Goal: Information Seeking & Learning: Learn about a topic

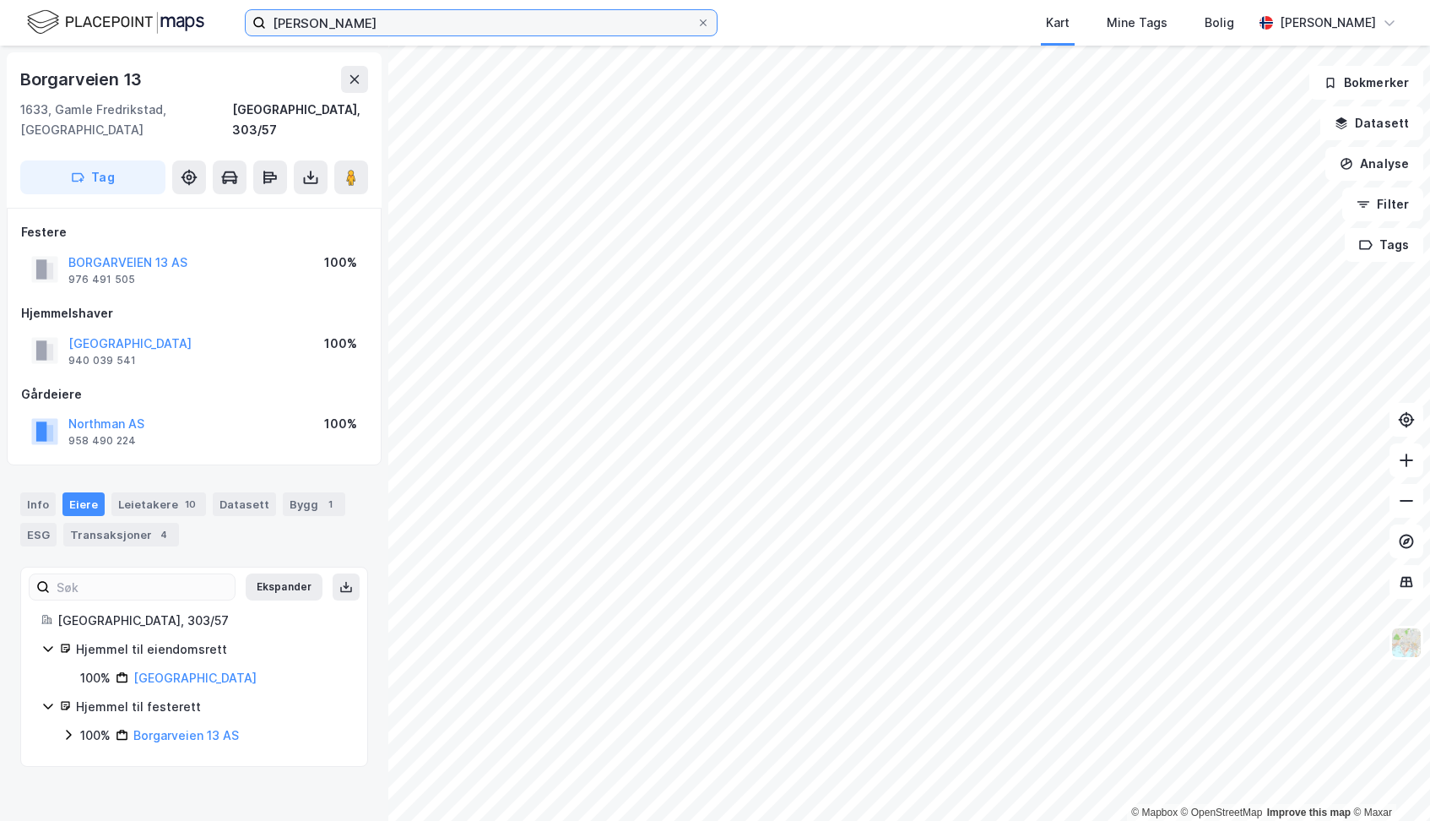
click at [415, 23] on input "[PERSON_NAME]" at bounding box center [481, 22] width 431 height 25
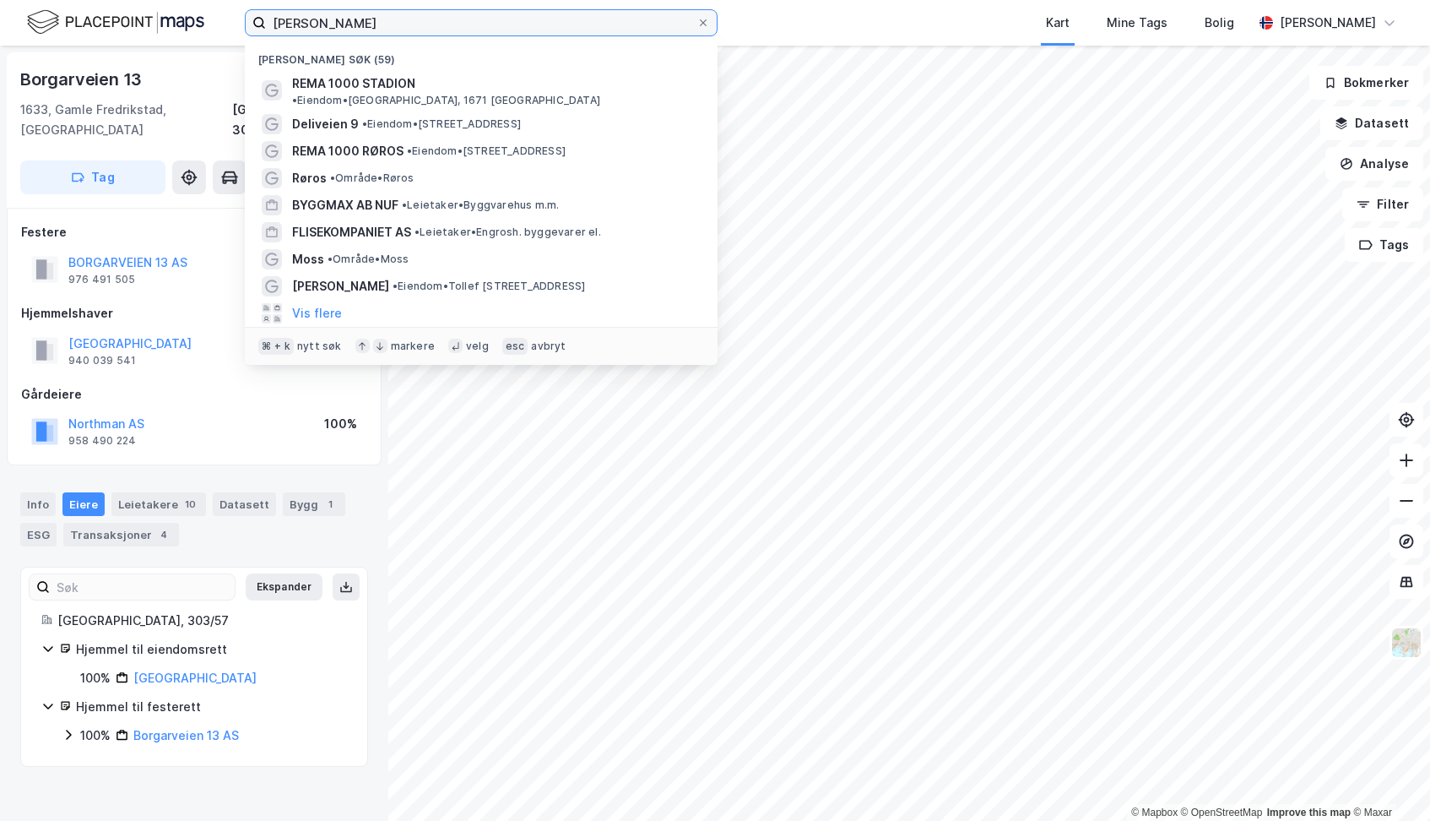
click at [415, 23] on input "[PERSON_NAME]" at bounding box center [481, 22] width 431 height 25
paste input "VEGÅRSHEI"
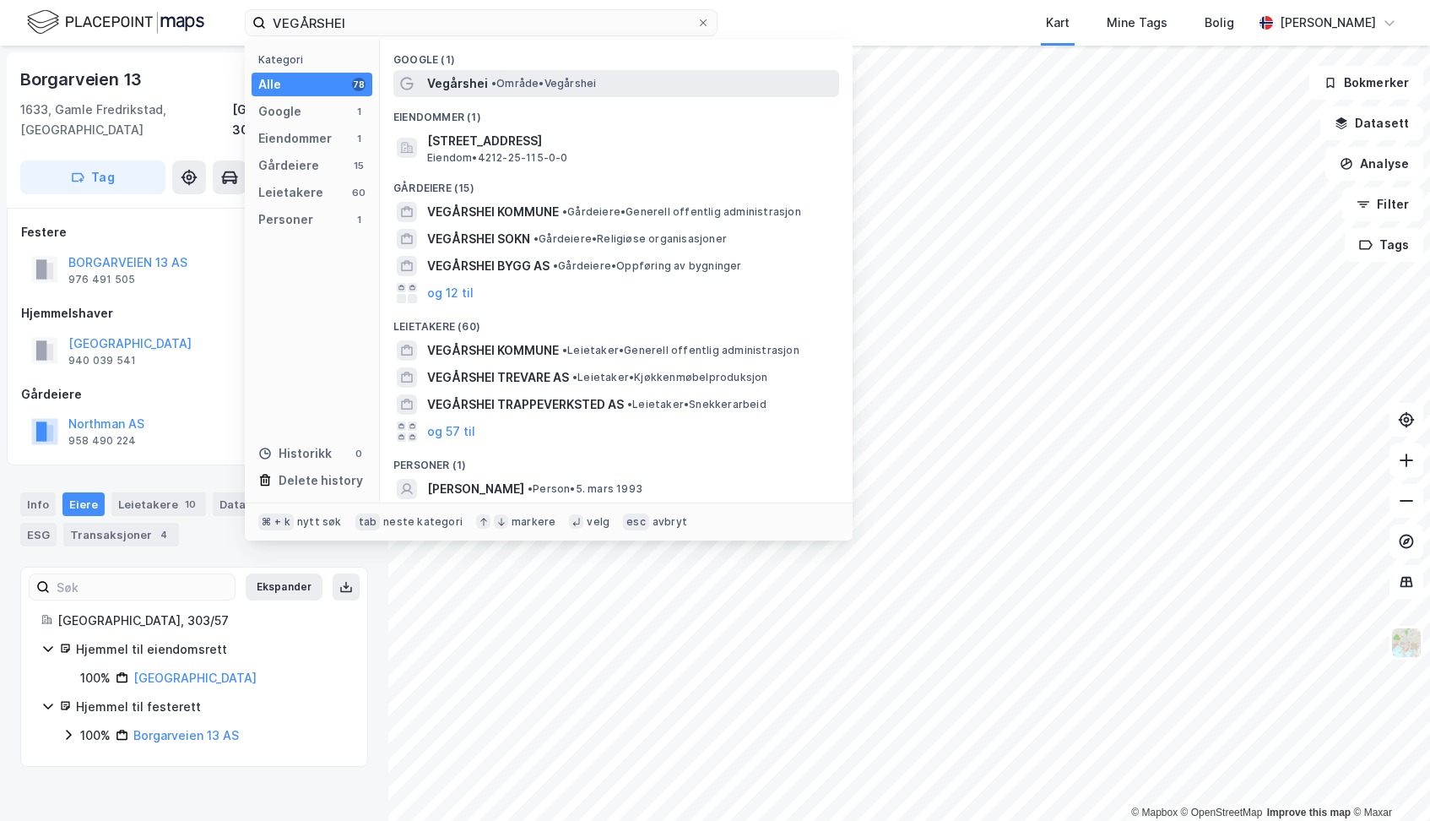
click at [468, 79] on span "Vegårshei" at bounding box center [457, 83] width 61 height 20
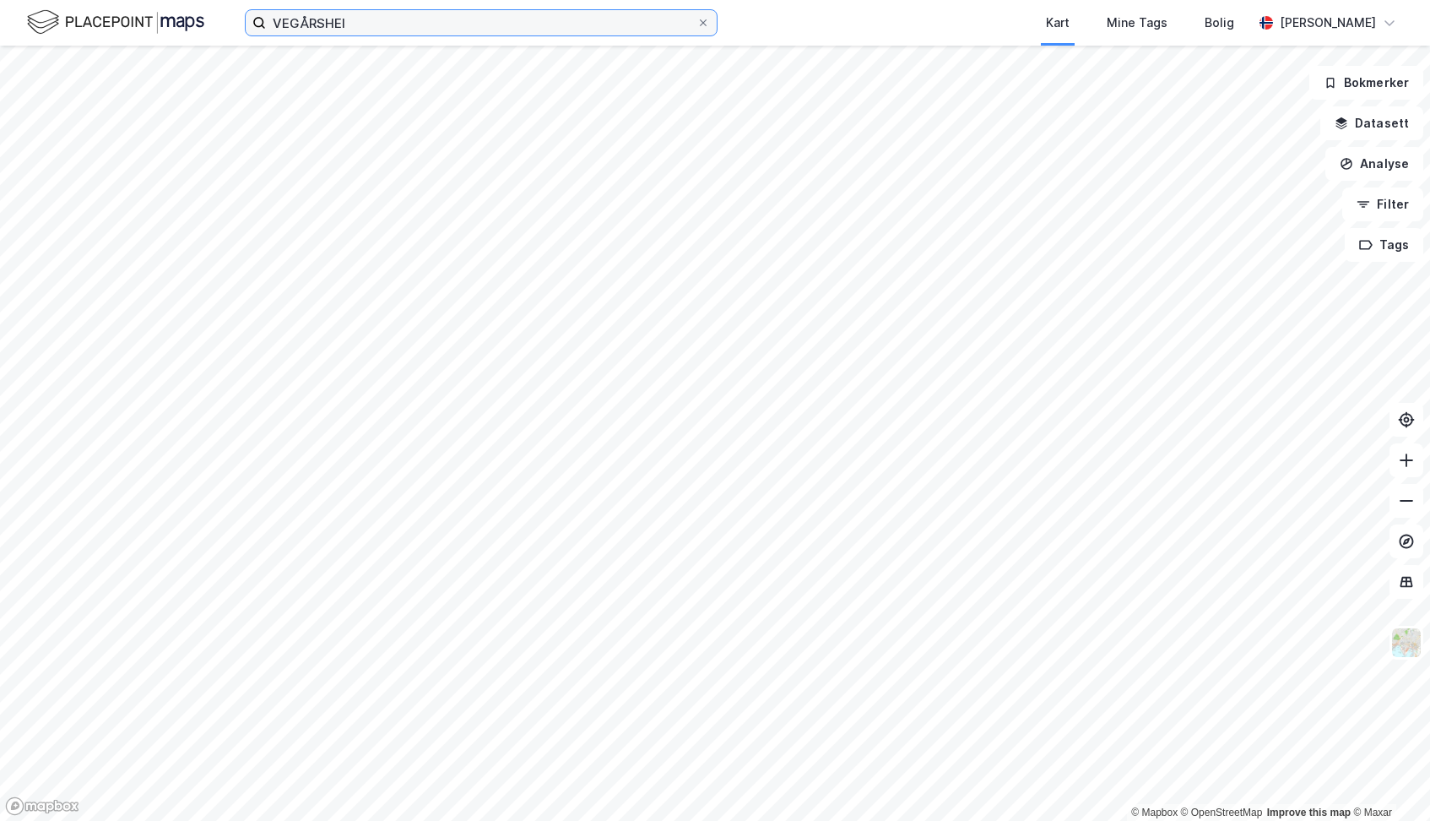
click at [376, 22] on input "VEGÅRSHEI" at bounding box center [481, 22] width 431 height 25
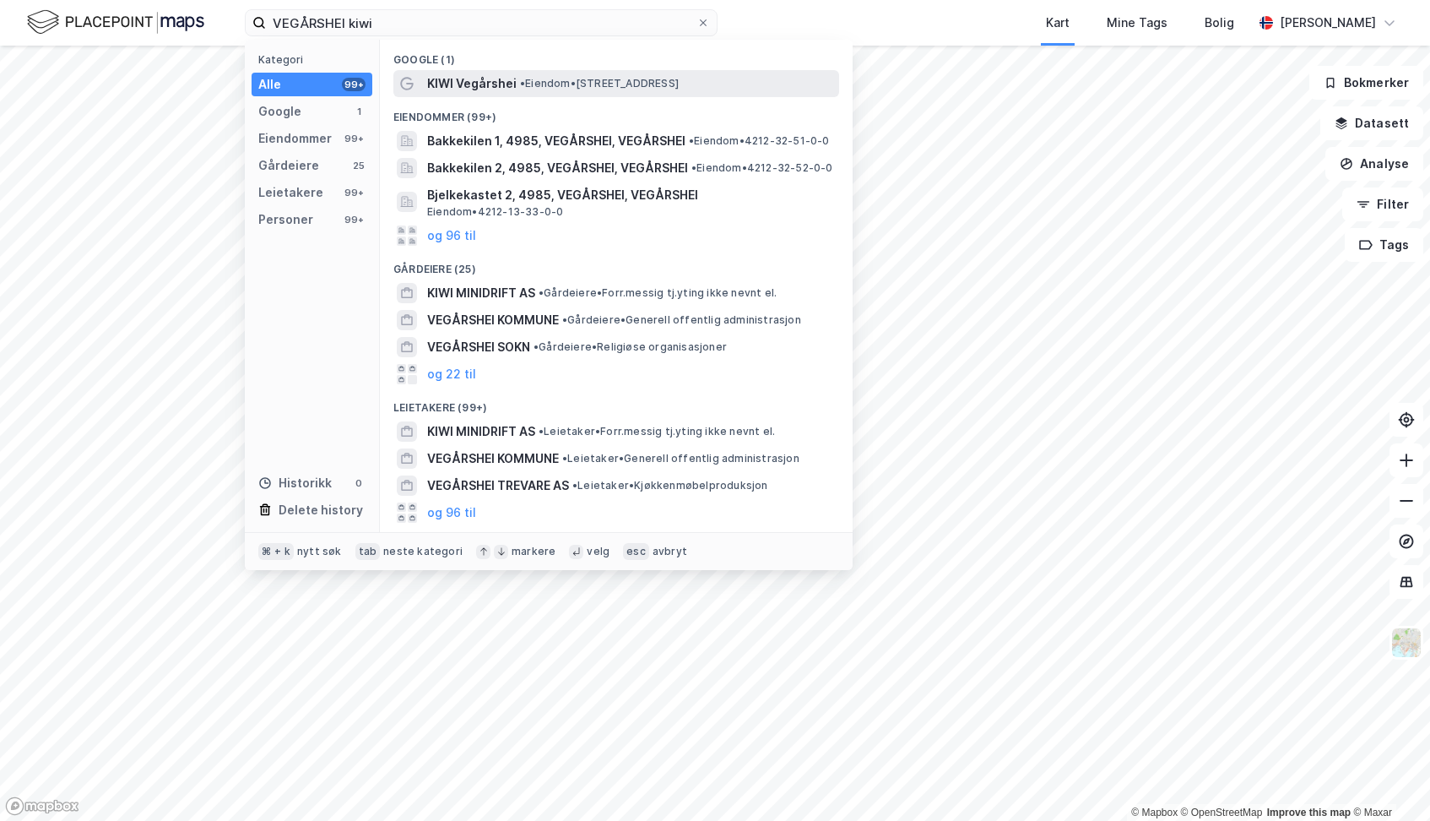
click at [463, 88] on span "KIWI Vegårshei" at bounding box center [472, 83] width 90 height 20
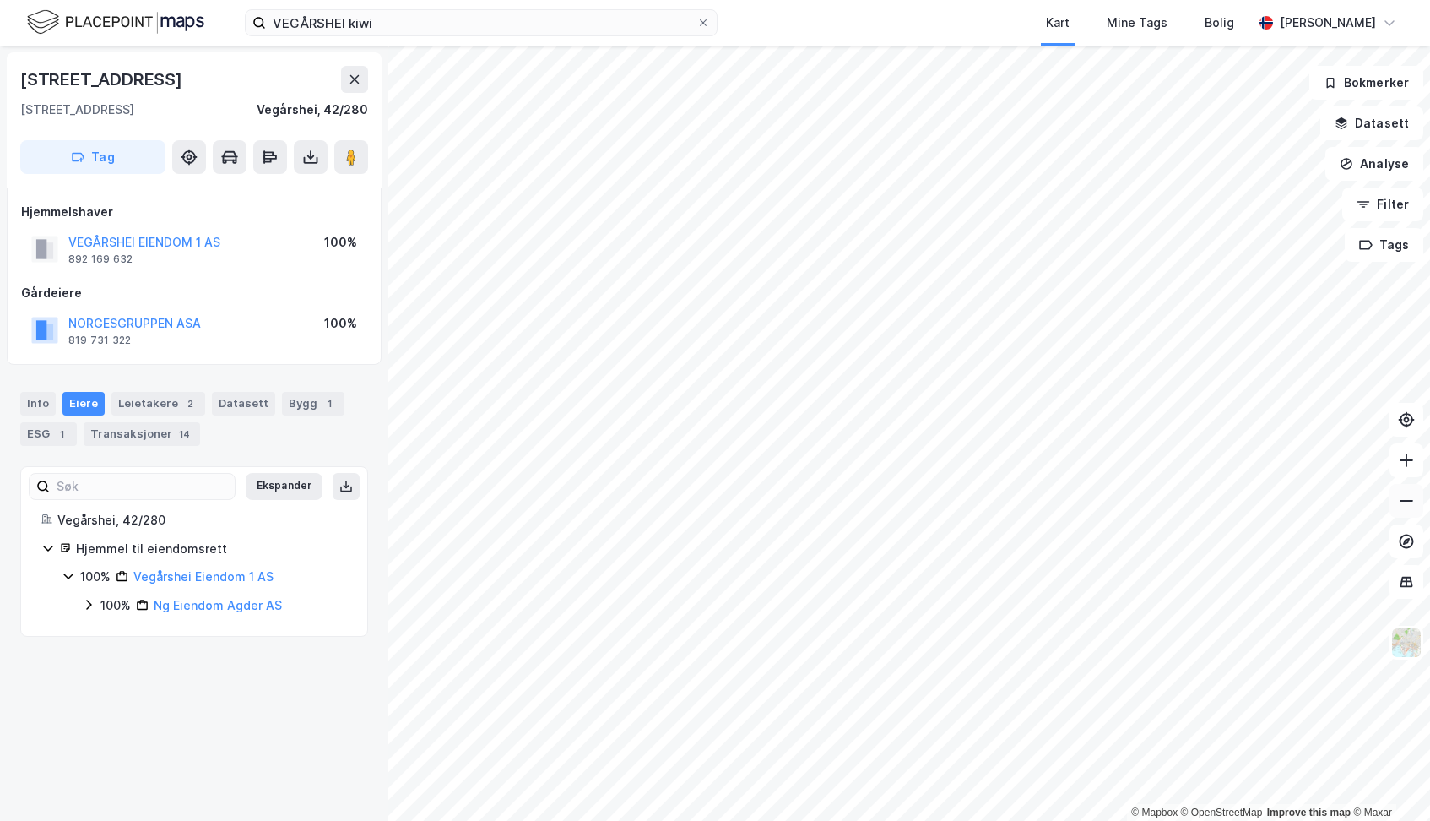
click at [1403, 508] on icon at bounding box center [1406, 500] width 17 height 17
click at [1408, 502] on icon at bounding box center [1406, 500] width 17 height 17
click at [1406, 469] on button at bounding box center [1407, 460] width 34 height 34
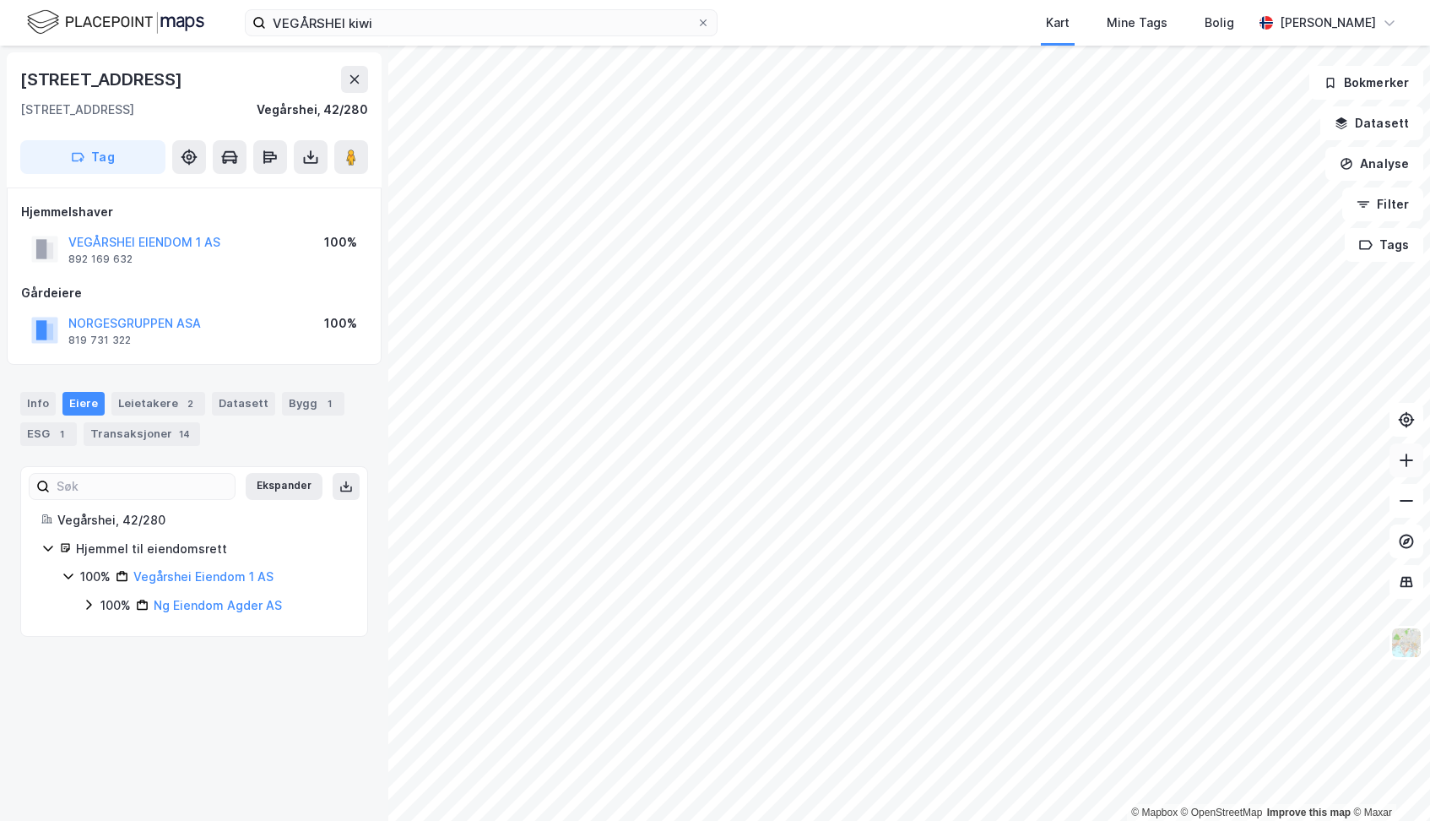
click at [1406, 469] on button at bounding box center [1407, 460] width 34 height 34
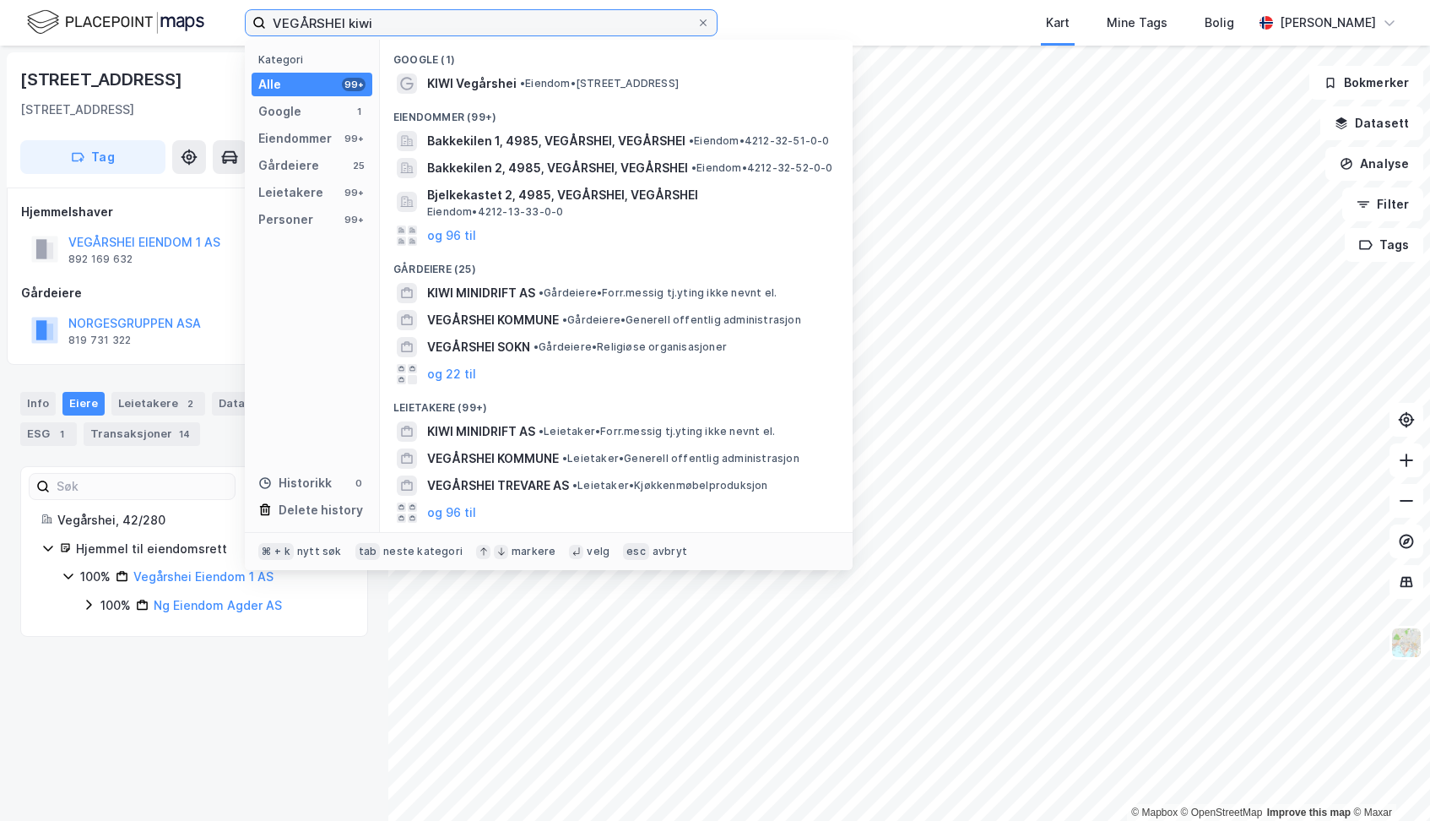
click at [498, 27] on input "VEGÅRSHEI kiwi" at bounding box center [481, 22] width 431 height 25
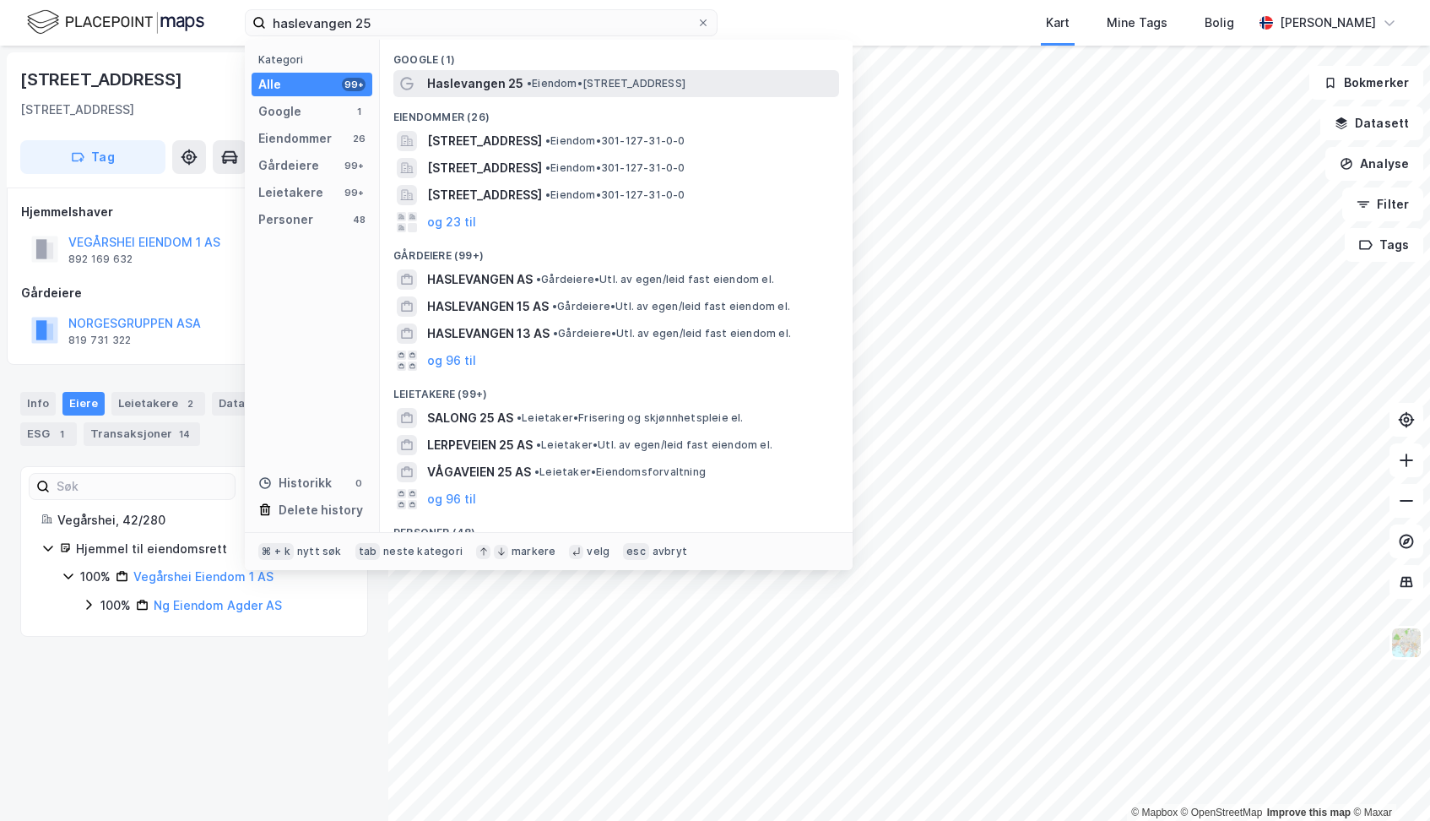
click at [481, 86] on span "Haslevangen 25" at bounding box center [475, 83] width 96 height 20
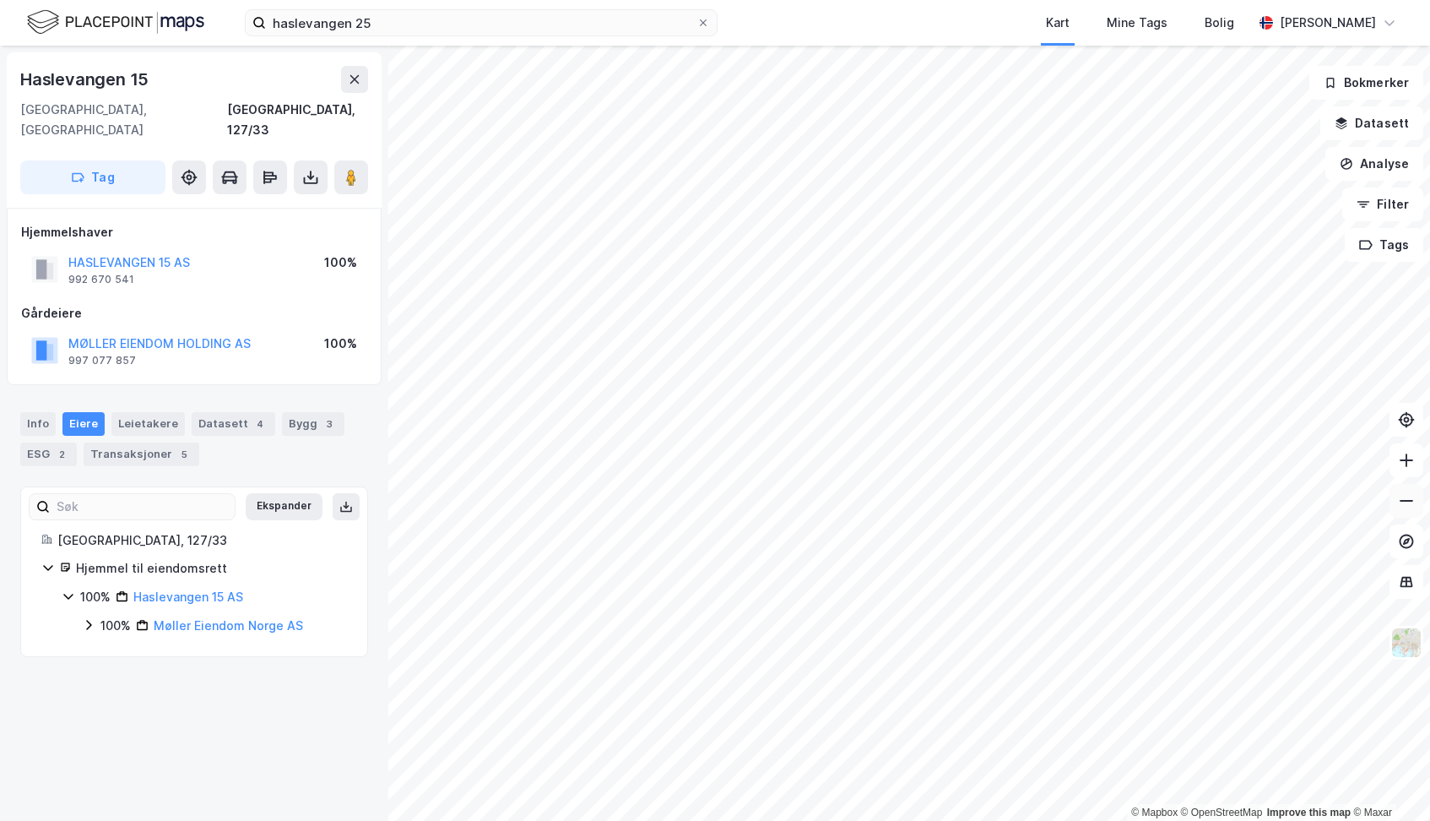
click at [1403, 505] on icon at bounding box center [1406, 500] width 17 height 17
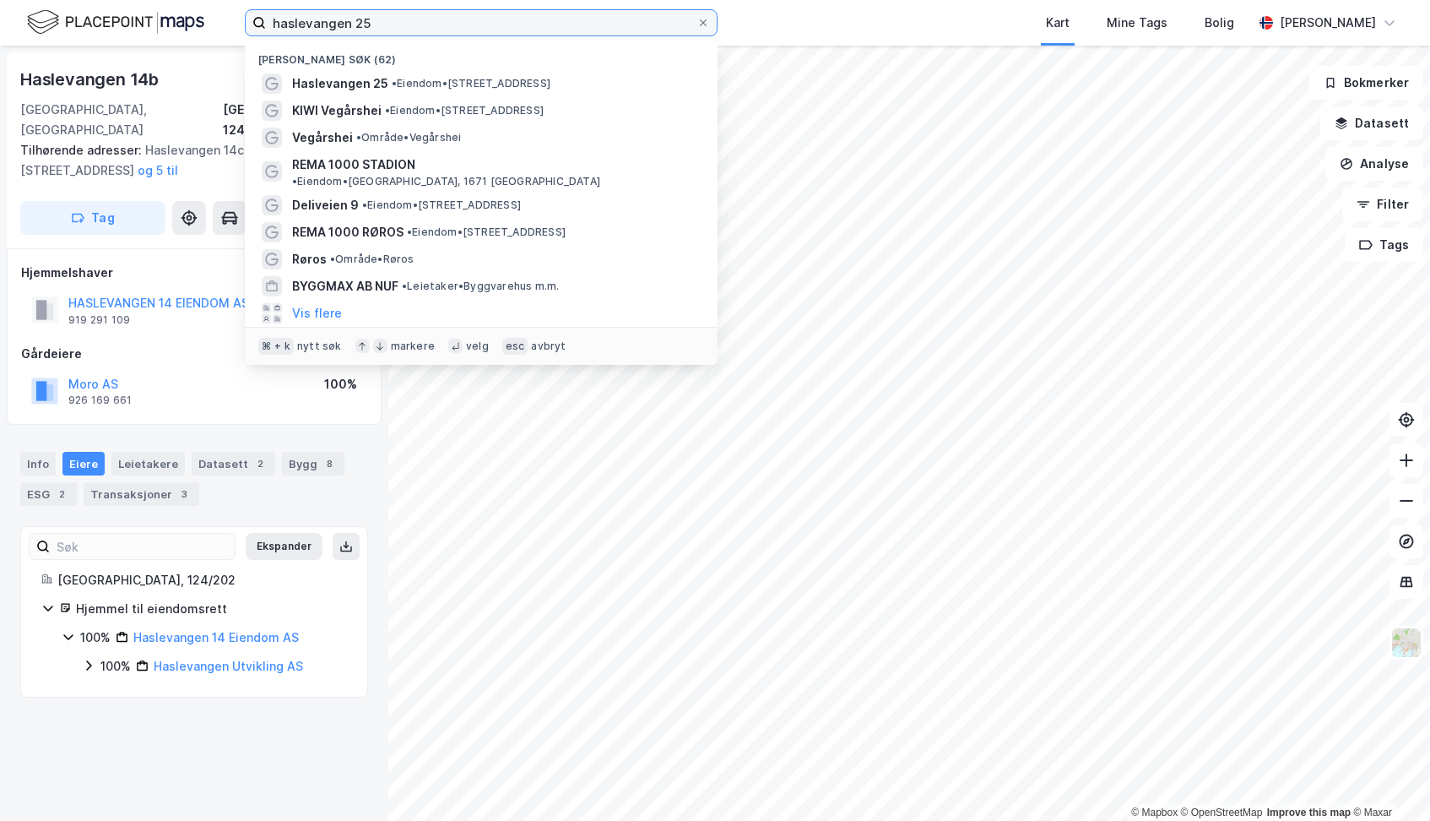
click at [410, 19] on input "haslevangen 25" at bounding box center [481, 22] width 431 height 25
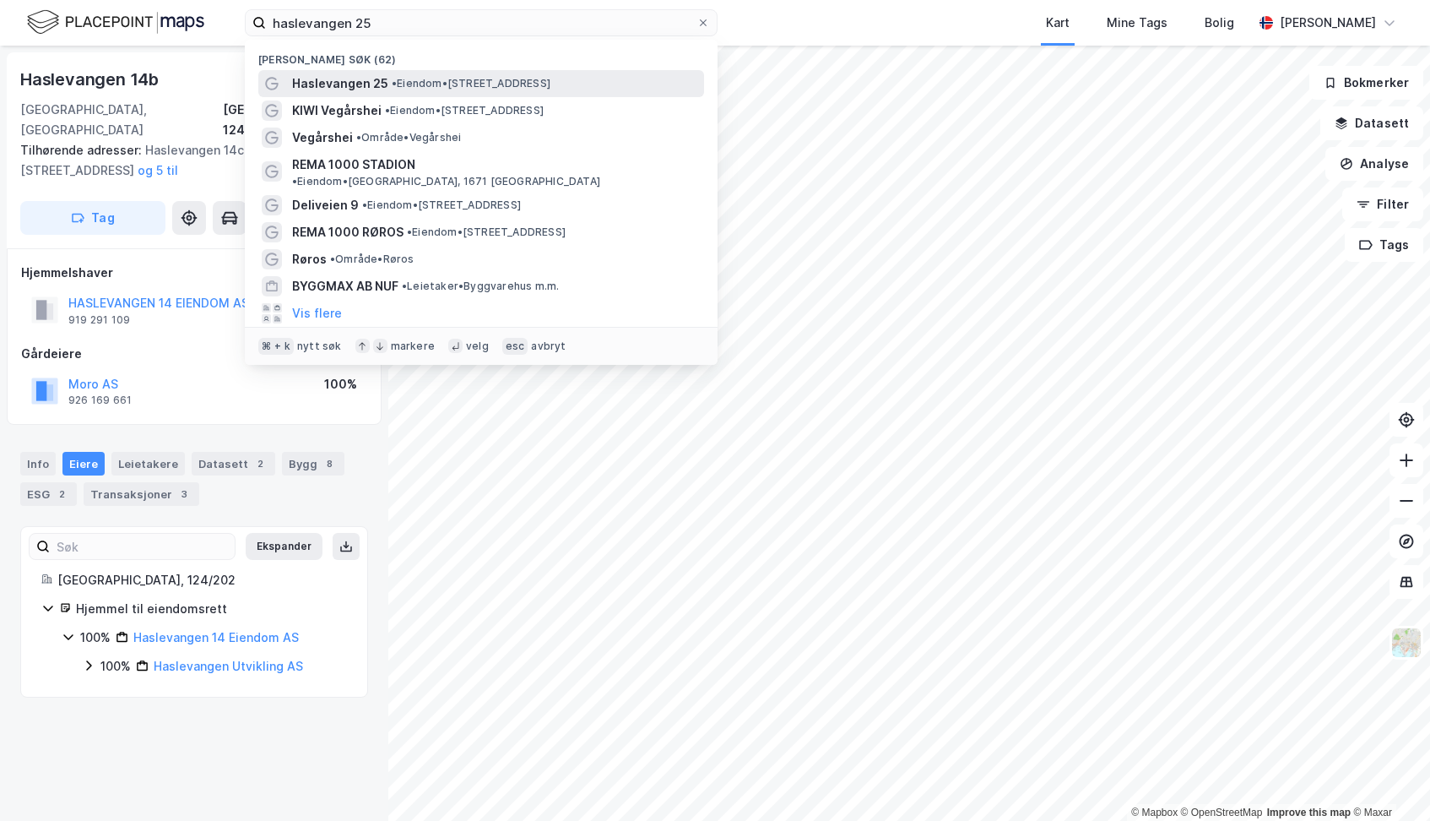
click at [322, 81] on span "Haslevangen 25" at bounding box center [340, 83] width 96 height 20
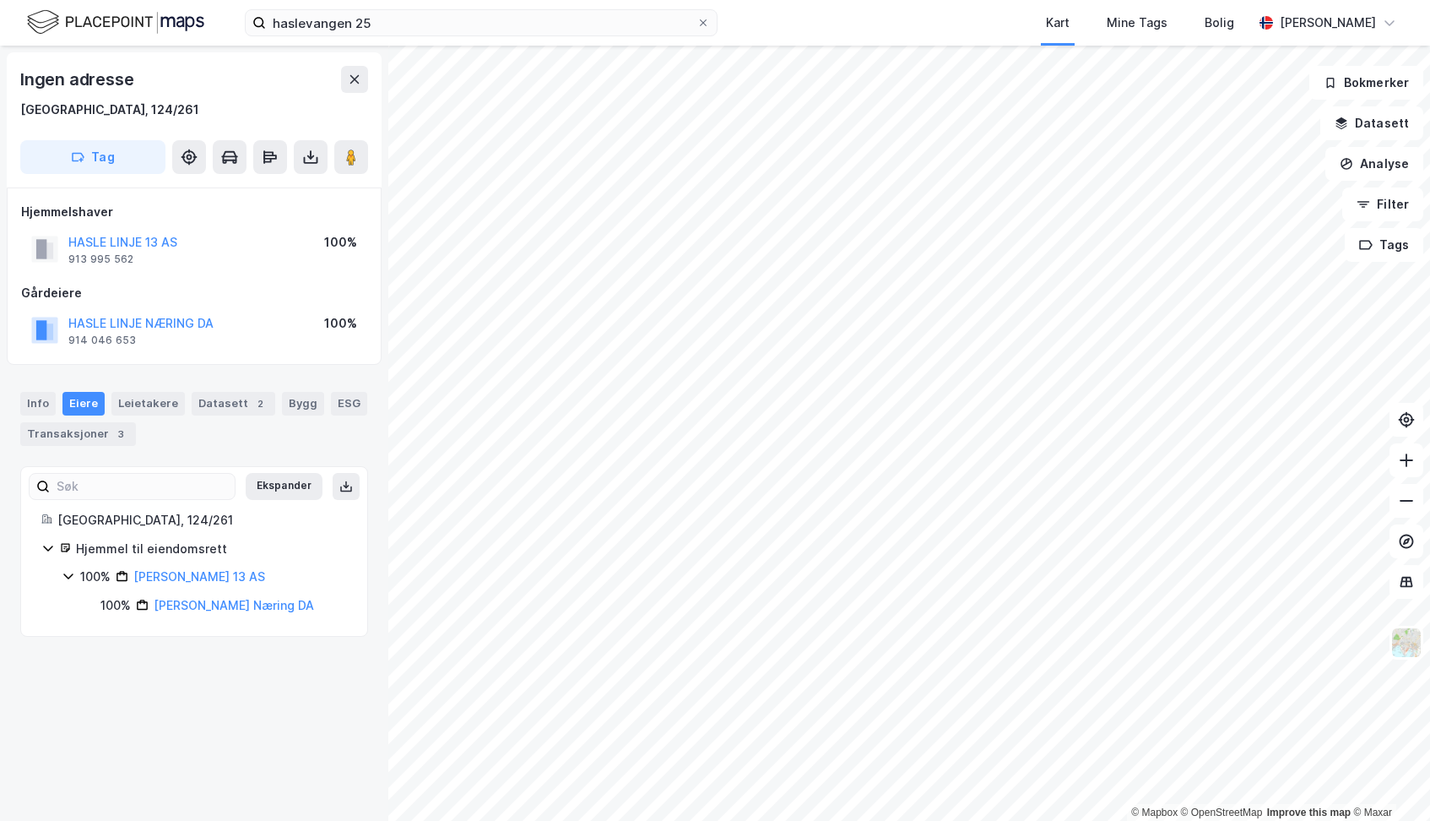
click at [833, 24] on div "haslevangen 25 Kart Mine Tags Bolig [PERSON_NAME] © Mapbox © OpenStreetMap Impr…" at bounding box center [715, 410] width 1430 height 821
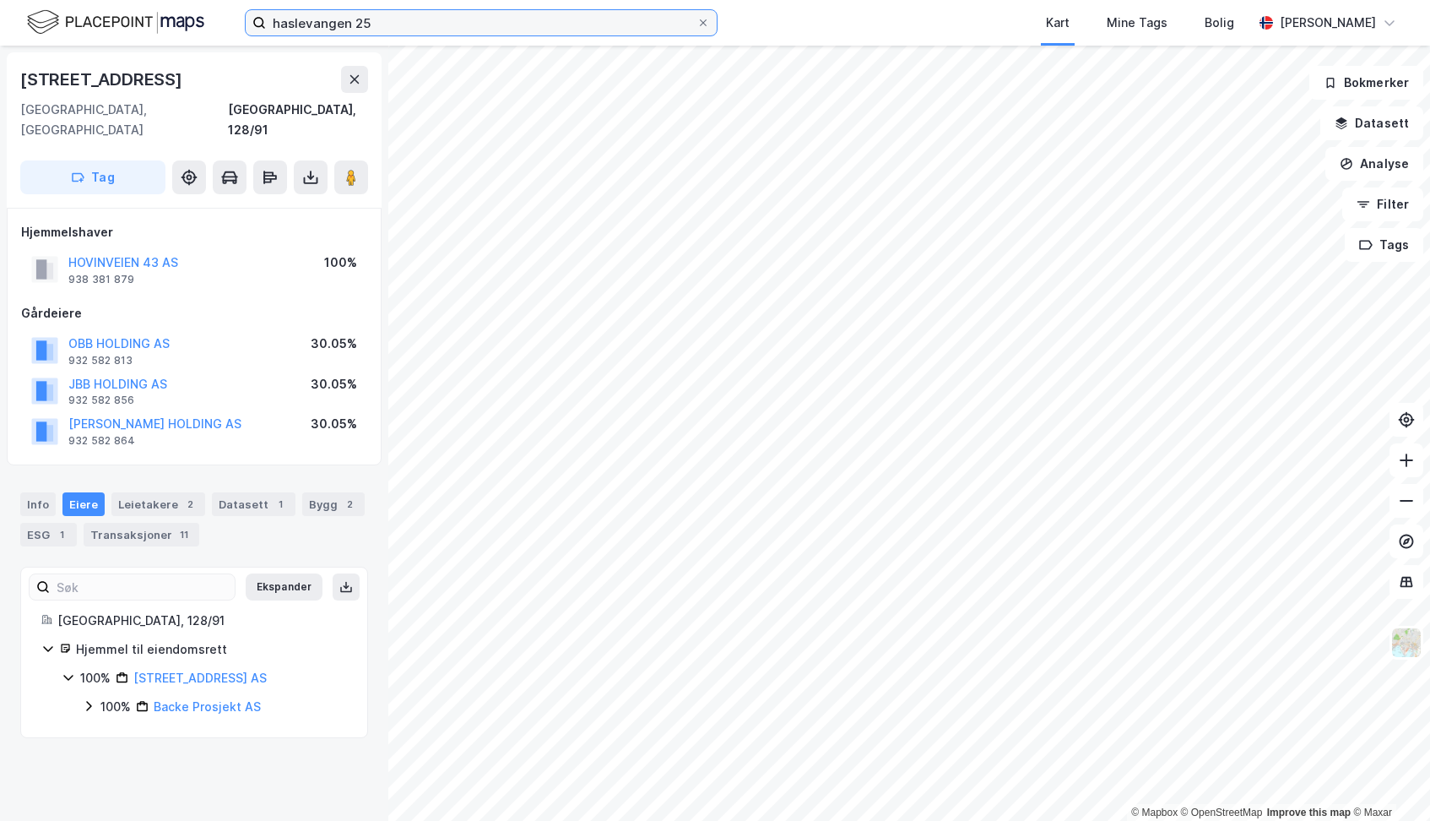
click at [436, 31] on input "haslevangen 25" at bounding box center [481, 22] width 431 height 25
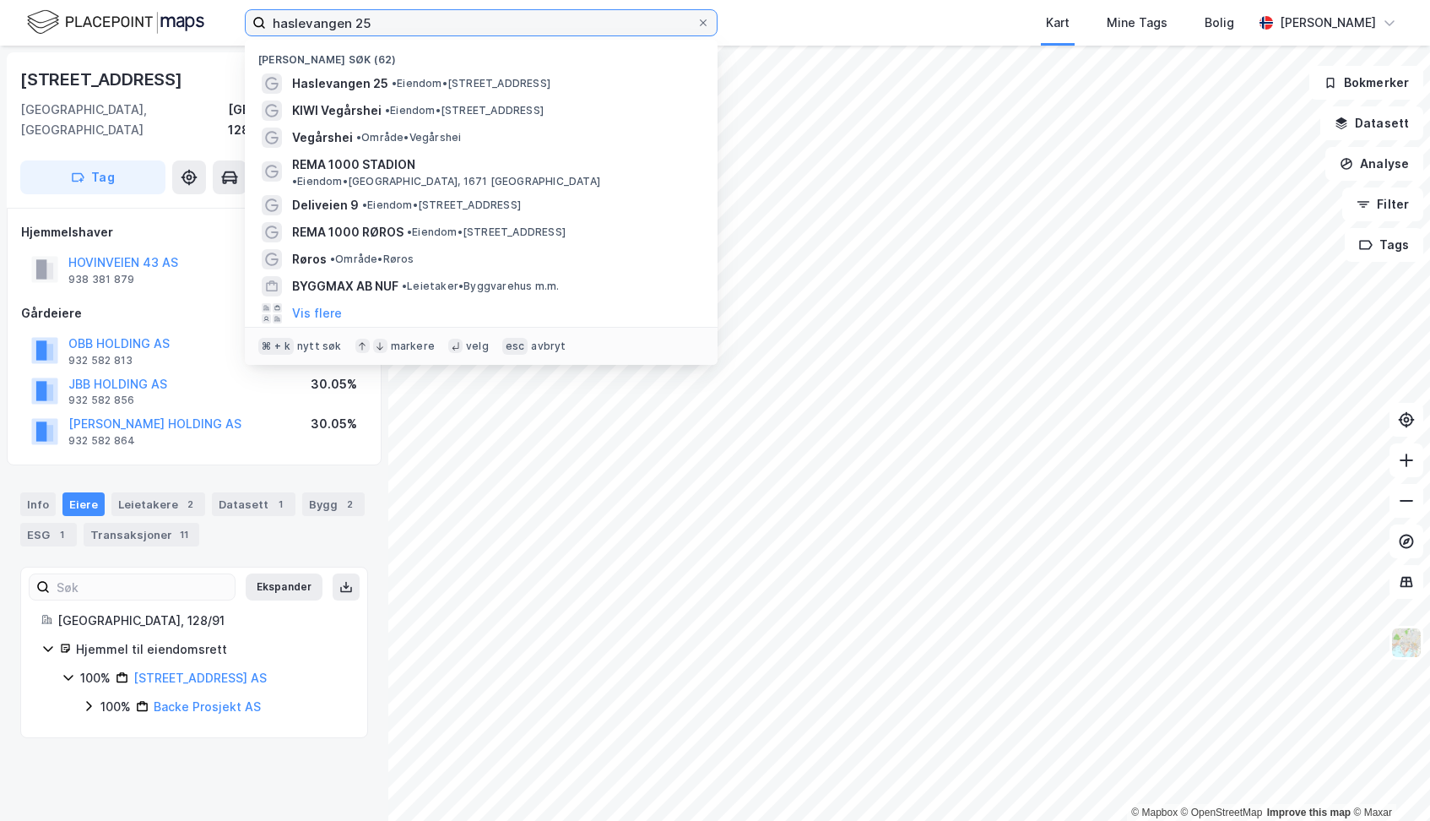
click at [436, 31] on input "haslevangen 25" at bounding box center [481, 22] width 431 height 25
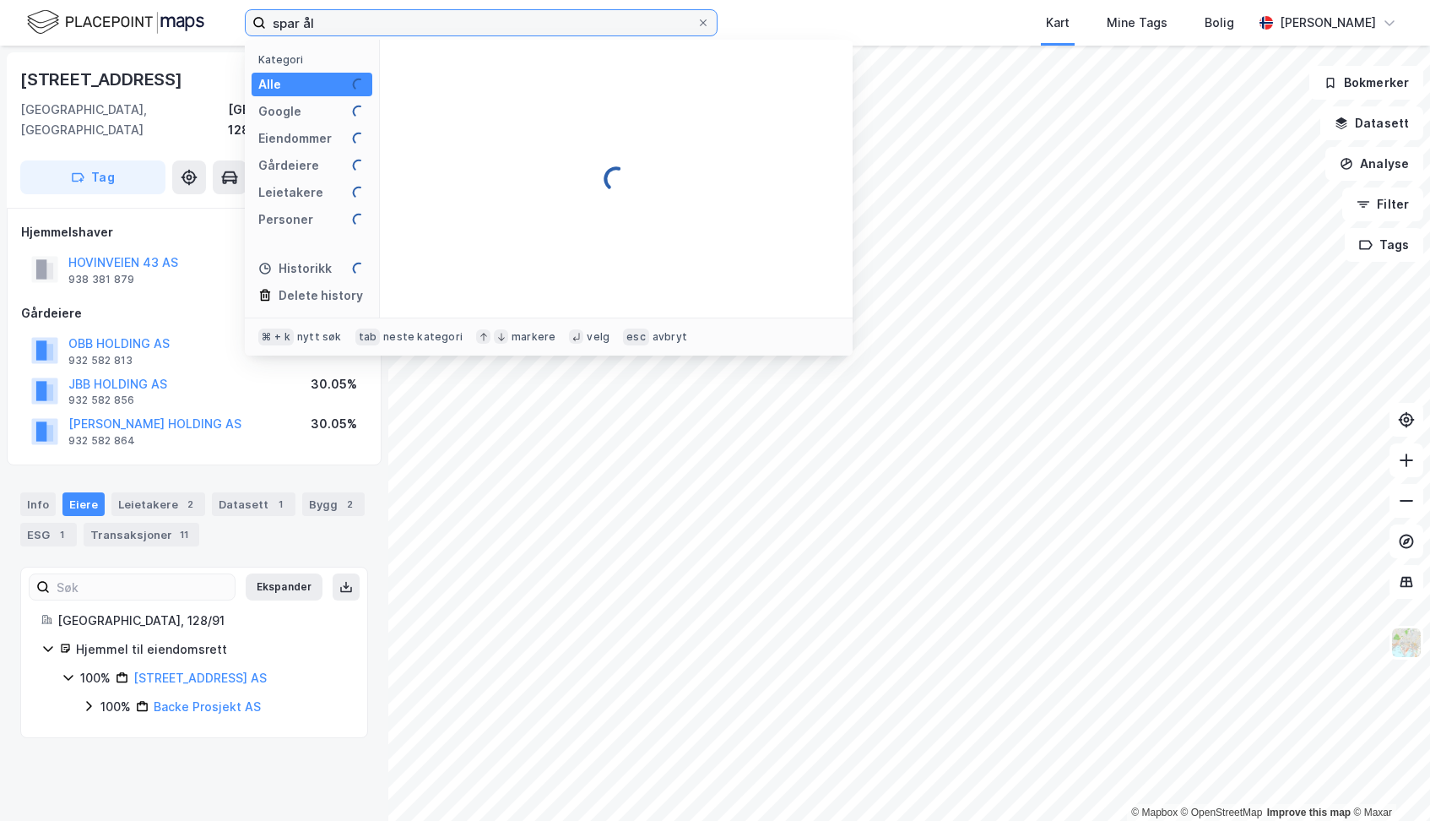
type input "spar ål"
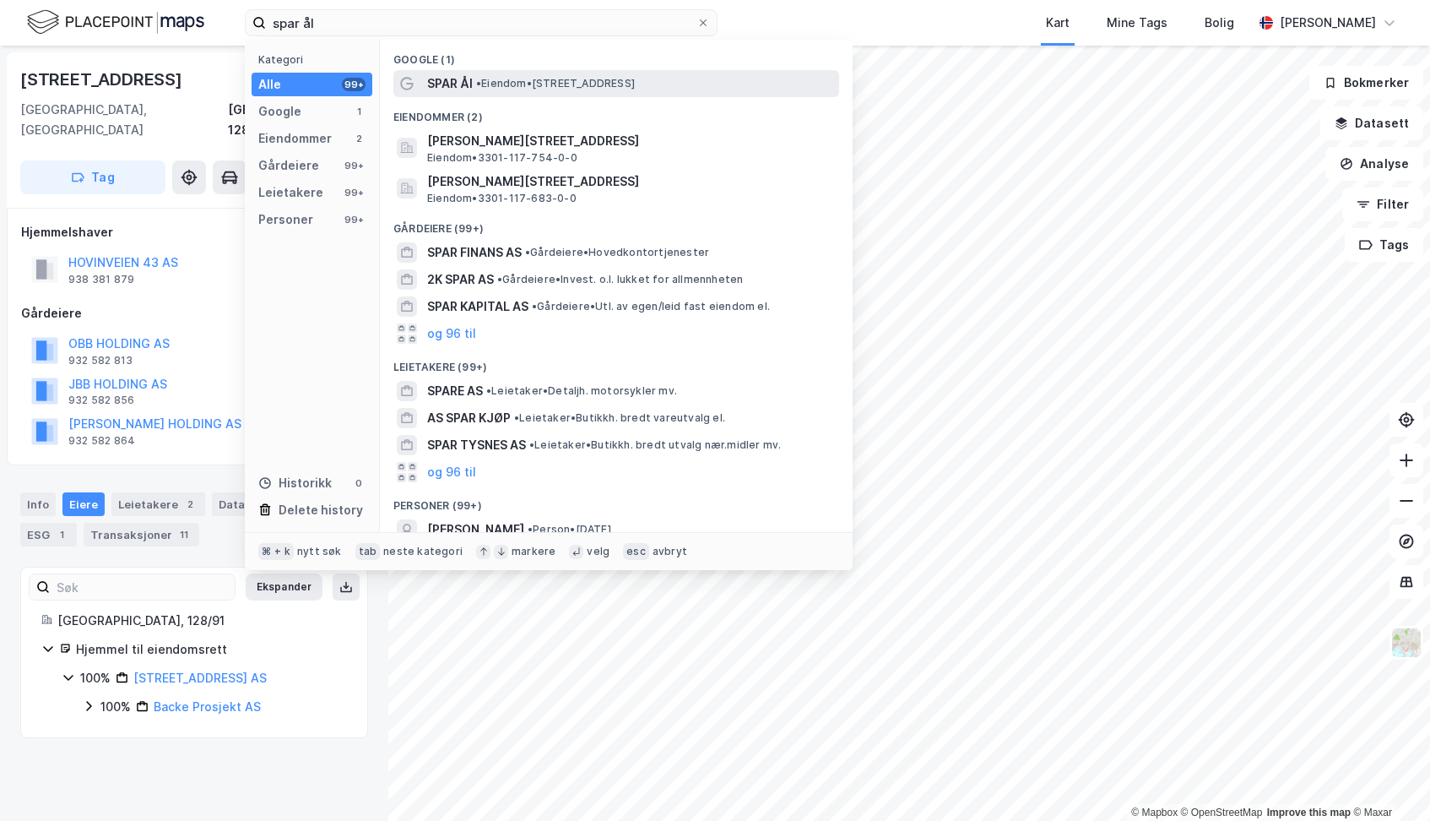
click at [450, 87] on span "SPAR Ål" at bounding box center [450, 83] width 46 height 20
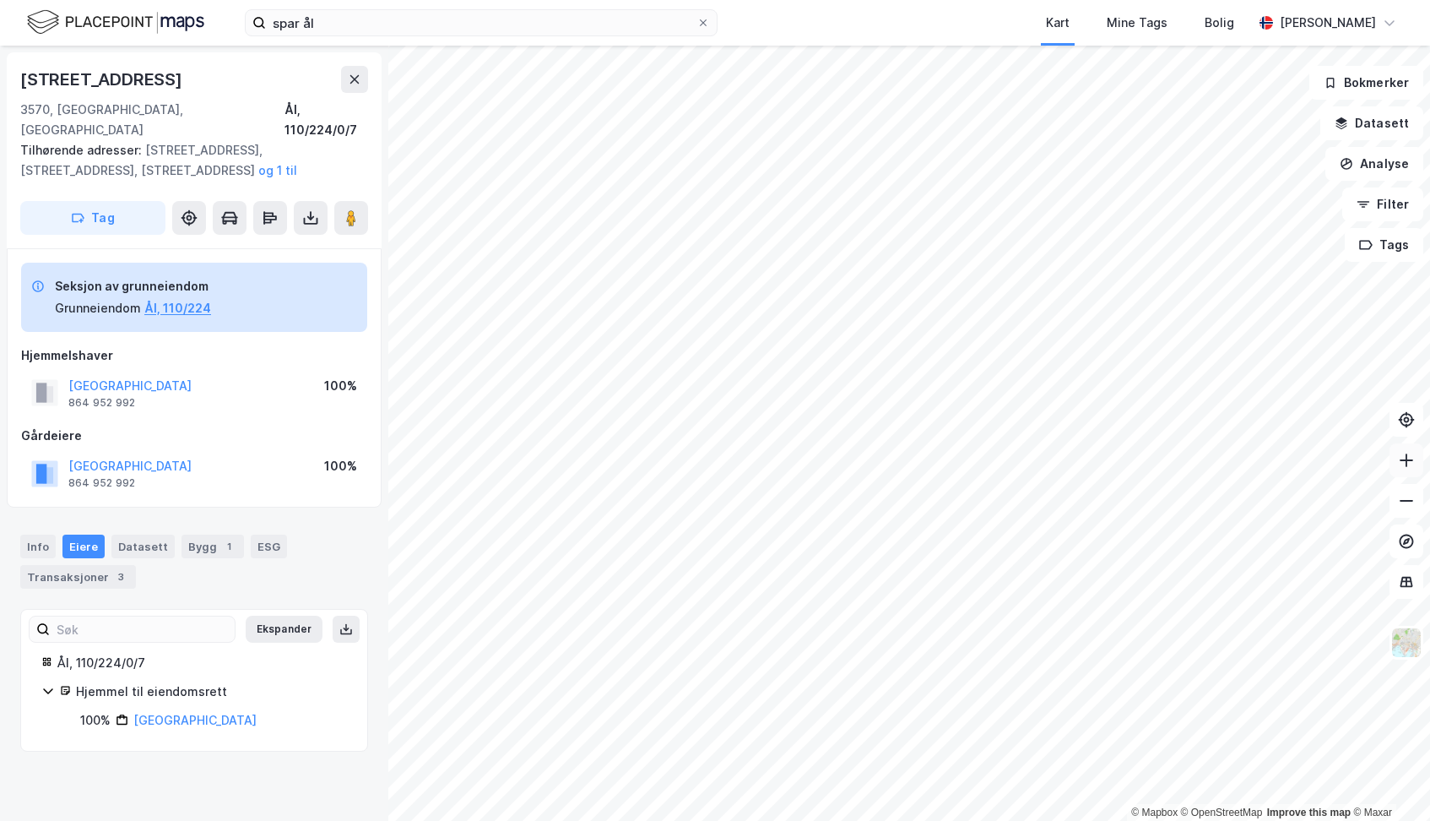
click at [1408, 469] on button at bounding box center [1407, 460] width 34 height 34
click at [1408, 505] on icon at bounding box center [1406, 500] width 17 height 17
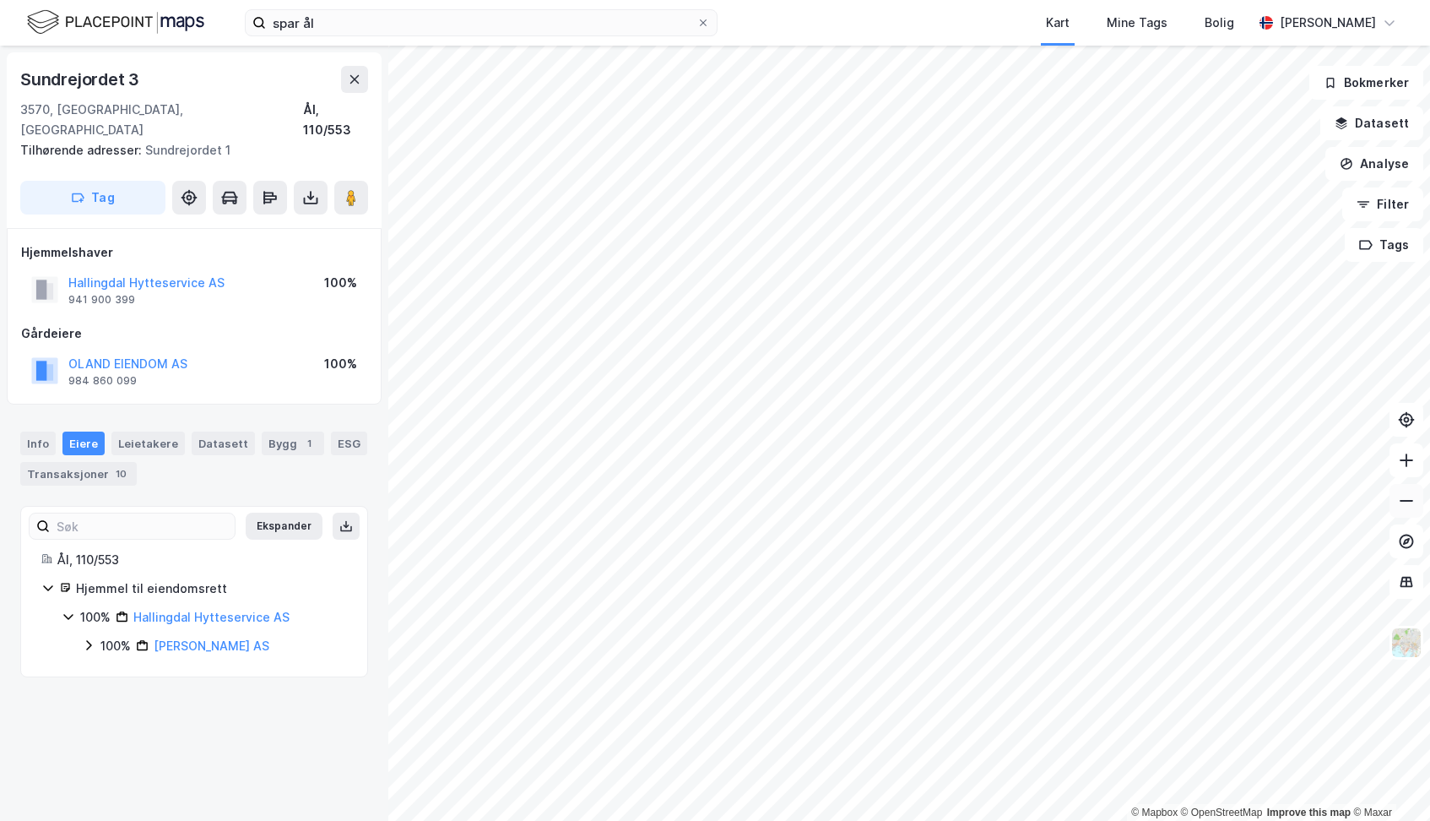
click at [1401, 504] on icon at bounding box center [1406, 500] width 17 height 17
click at [332, 688] on div "© Mapbox © OpenStreetMap Improve this map © Maxar Sundrejordet 3 3570, [GEOGRAP…" at bounding box center [715, 433] width 1430 height 775
click at [529, 820] on html "spar ål Kart Mine Tags Bolig [PERSON_NAME] © Mapbox © OpenStreetMap Improve thi…" at bounding box center [715, 410] width 1430 height 821
click at [1409, 511] on button at bounding box center [1407, 501] width 34 height 34
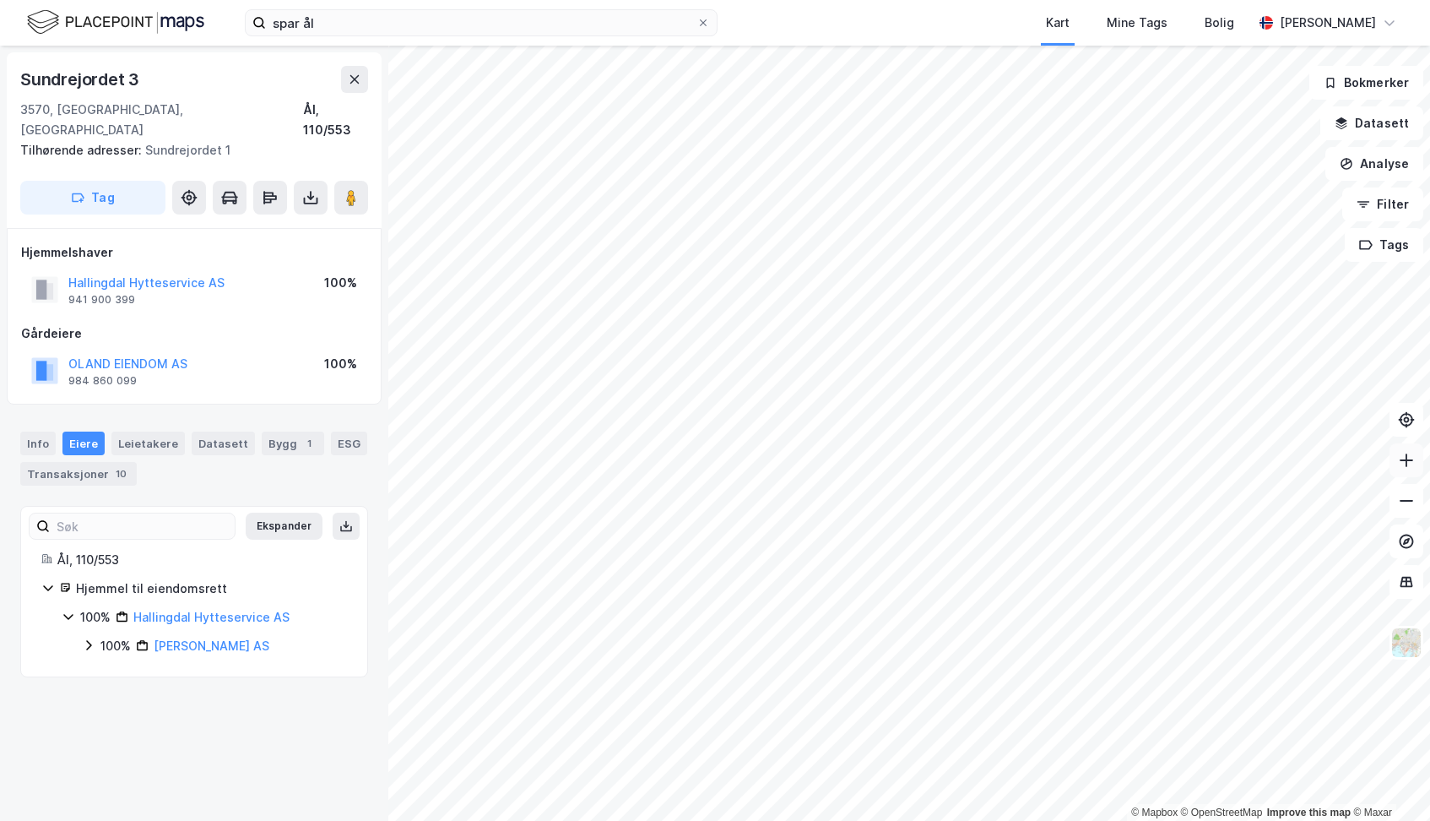
click at [1408, 465] on icon at bounding box center [1406, 460] width 17 height 17
